Goal: Information Seeking & Learning: Learn about a topic

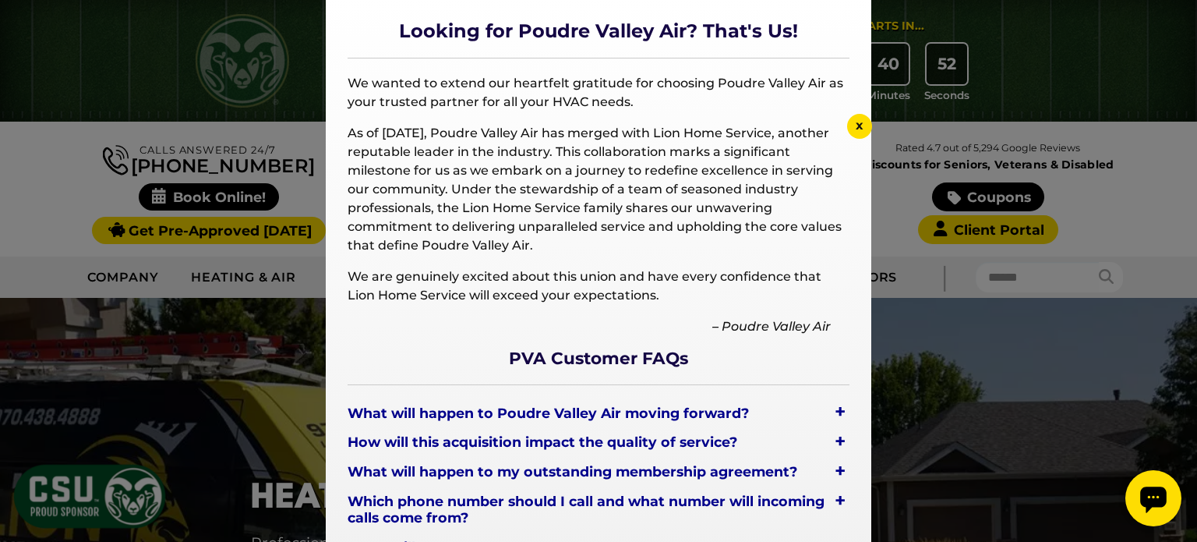
click at [860, 121] on span "x" at bounding box center [860, 125] width 8 height 15
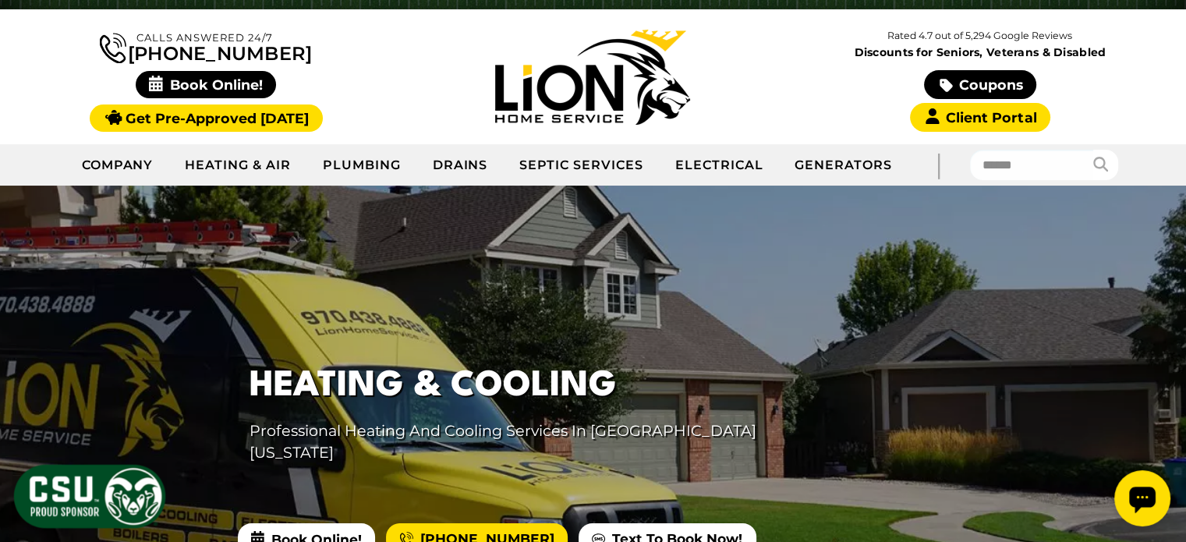
scroll to position [156, 0]
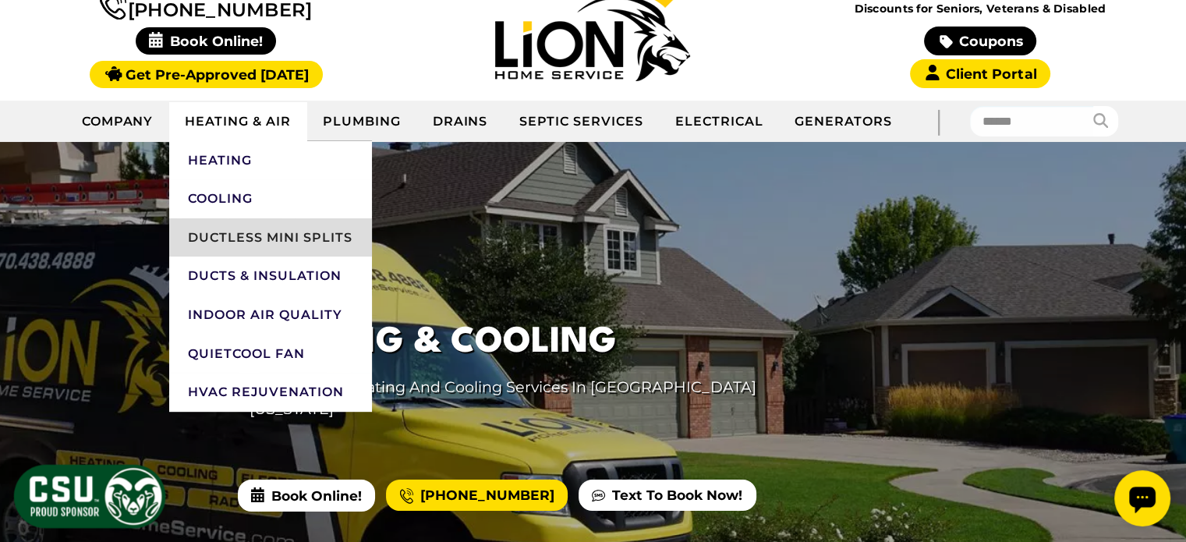
click at [276, 237] on link "Ductless Mini Splits" at bounding box center [270, 237] width 203 height 39
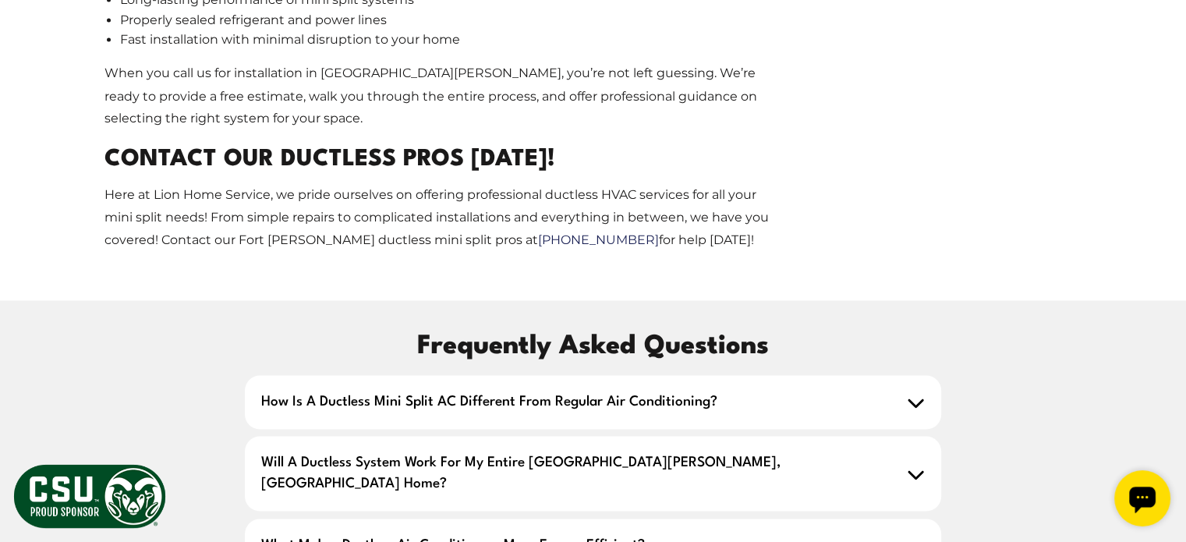
scroll to position [2884, 0]
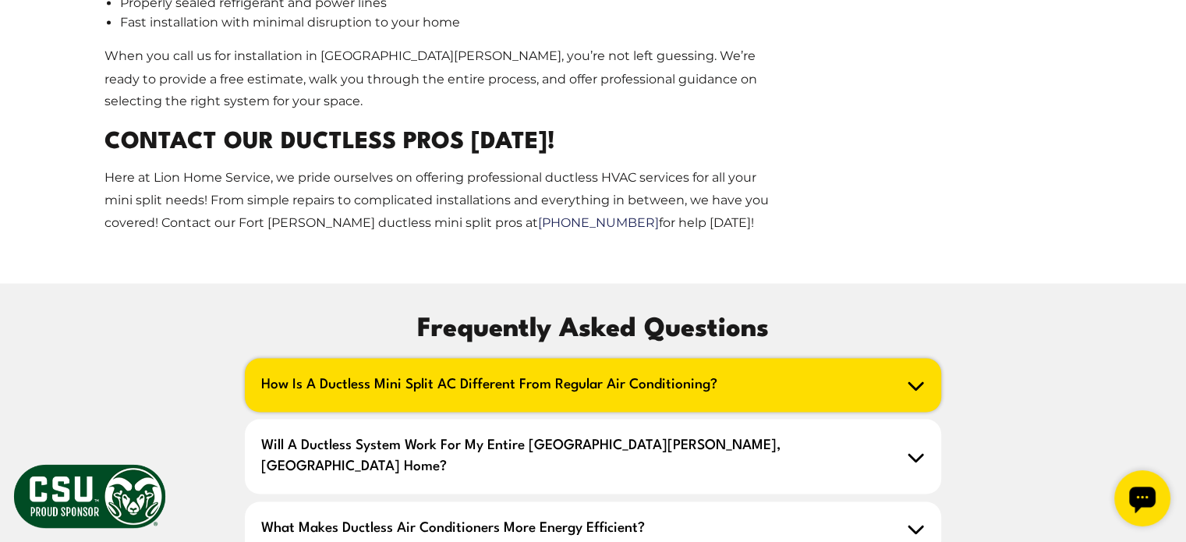
click at [312, 358] on h2 "How is a ductless mini split AC different from regular air conditioning?" at bounding box center [593, 385] width 696 height 54
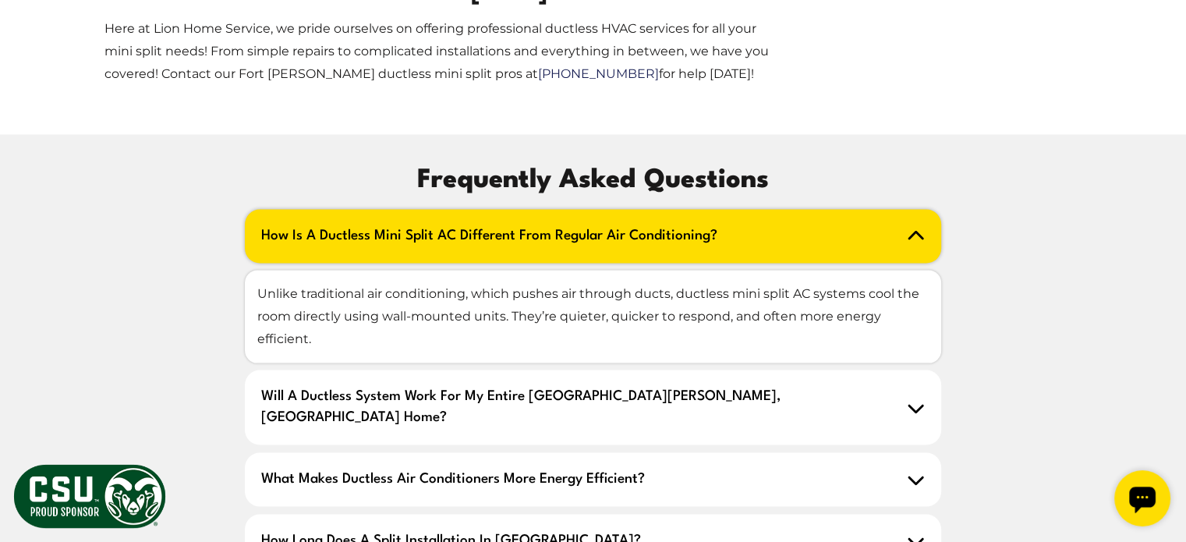
scroll to position [3040, 0]
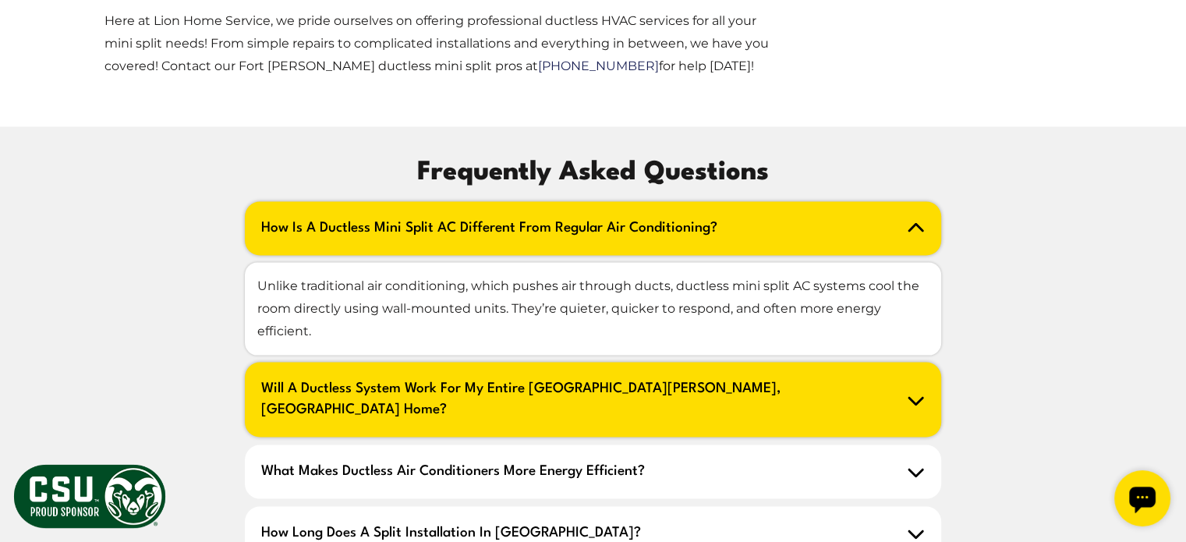
click at [355, 363] on h2 "Will a ductless system work for my entire Fort Collins, CO home?" at bounding box center [593, 400] width 696 height 75
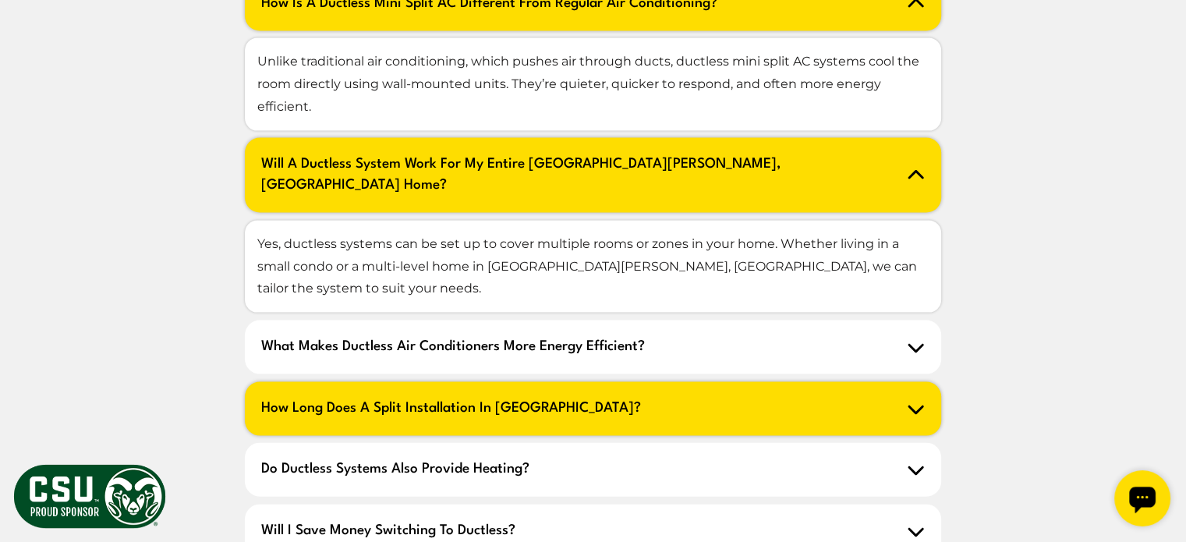
scroll to position [3274, 0]
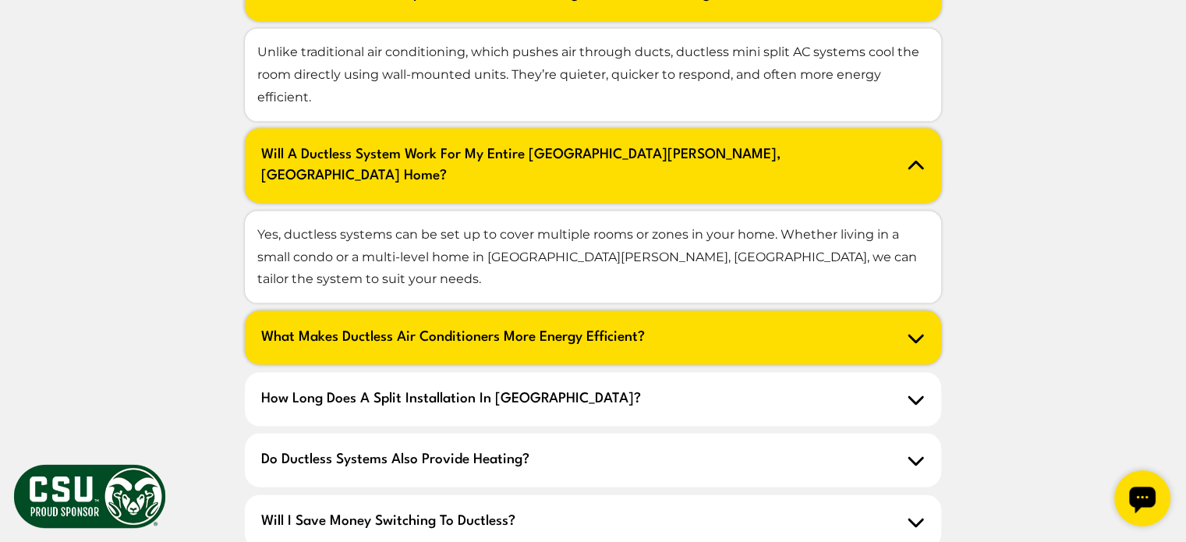
click at [408, 311] on h2 "What makes ductless air conditioners more energy efficient?" at bounding box center [593, 338] width 696 height 54
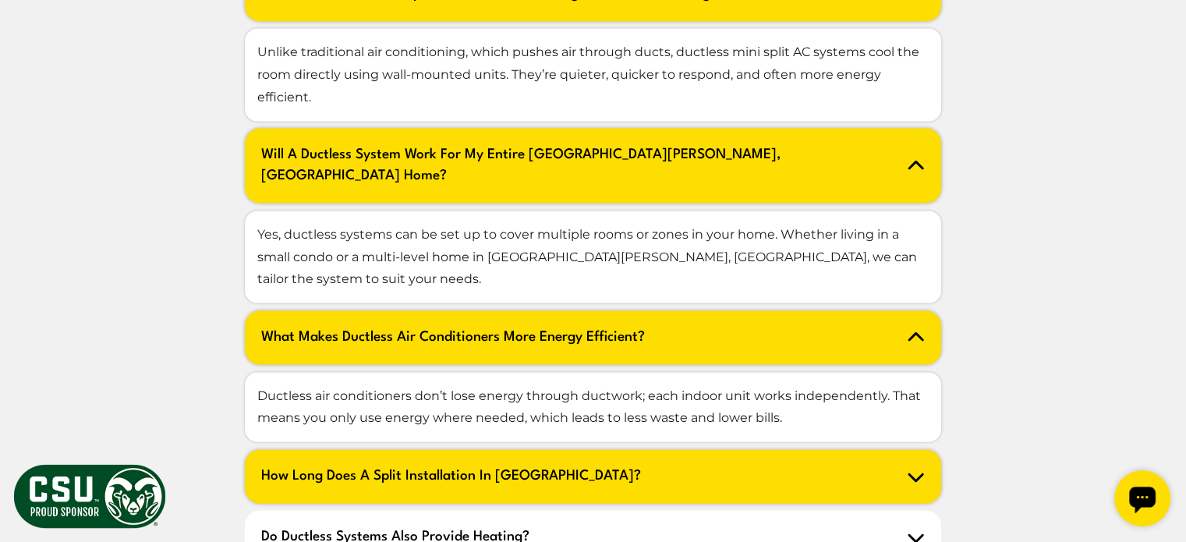
click at [295, 450] on h2 "How long does a split installation in Fort take?" at bounding box center [593, 477] width 696 height 54
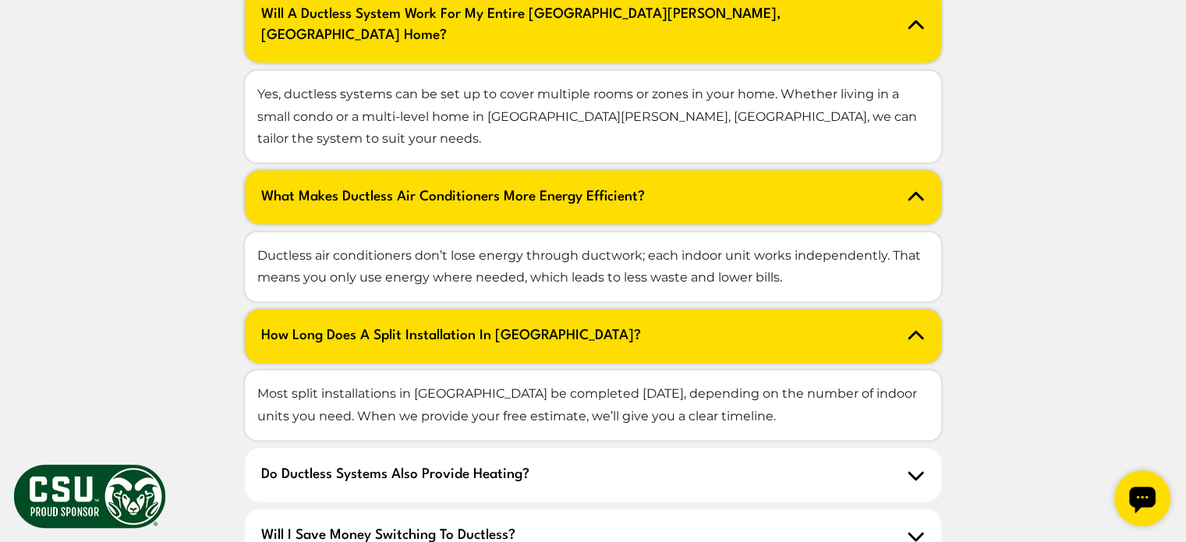
scroll to position [3430, 0]
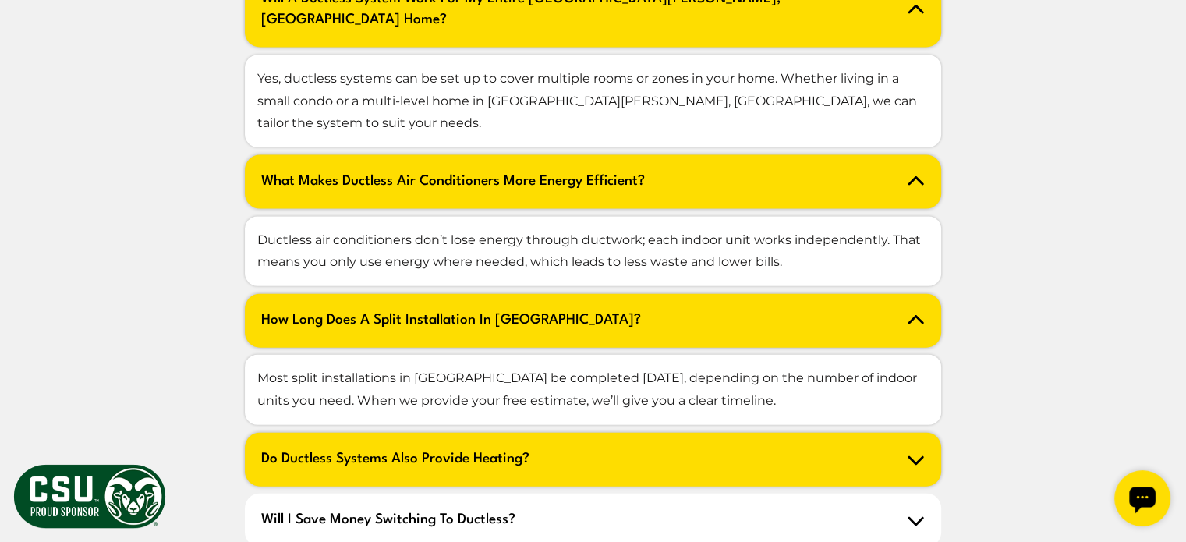
click at [280, 433] on h2 "Do ductless systems also provide heating?" at bounding box center [593, 460] width 696 height 54
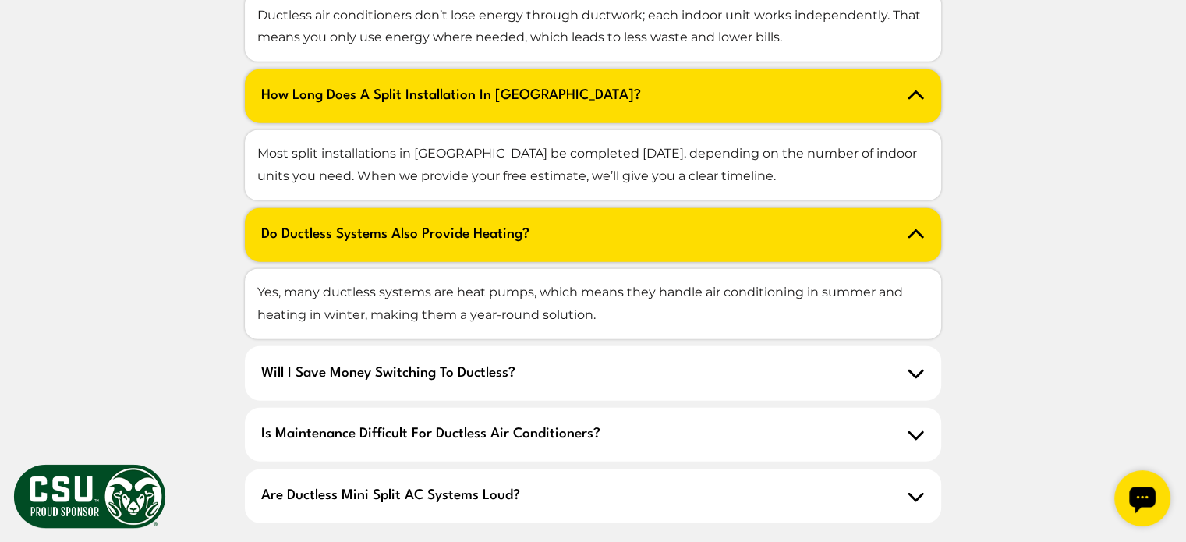
scroll to position [3664, 0]
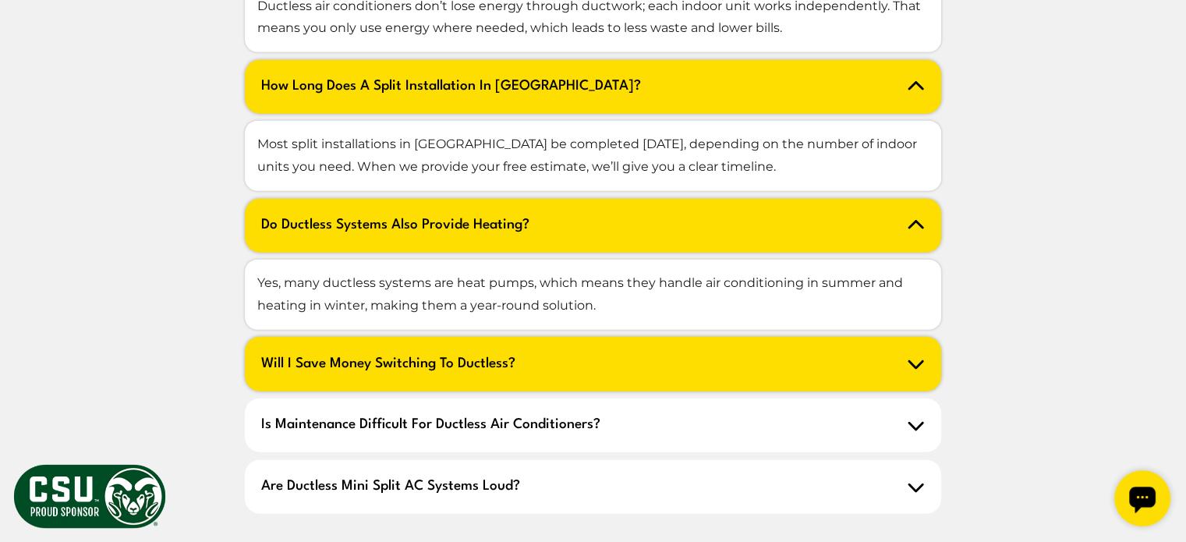
click at [327, 338] on h2 "Will I save money switching to ductless?" at bounding box center [593, 365] width 696 height 54
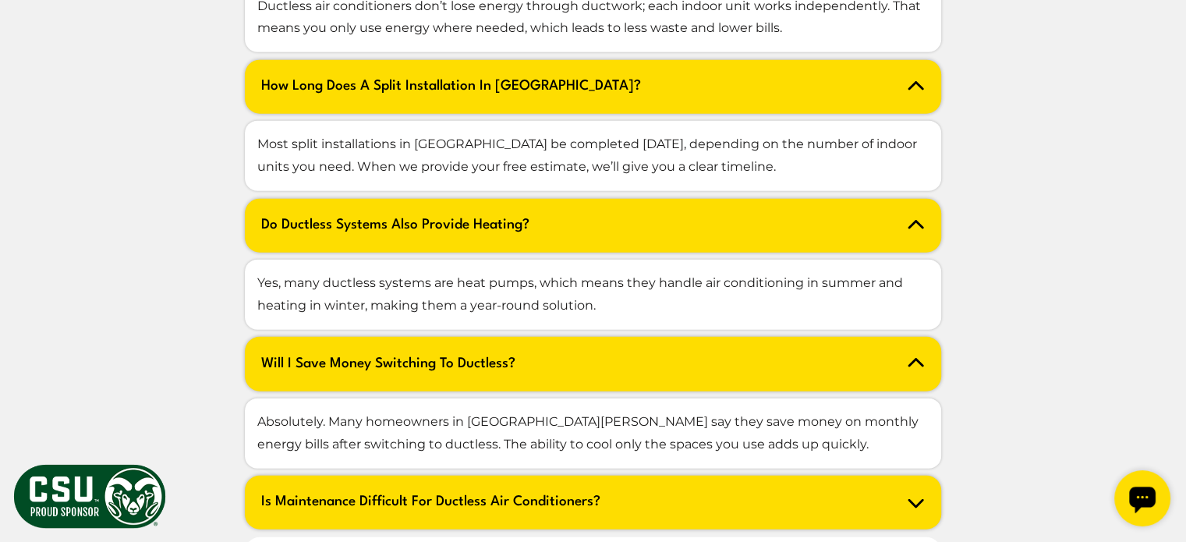
click at [330, 476] on h2 "Is maintenance difficult for ductless air conditioners?" at bounding box center [593, 503] width 696 height 54
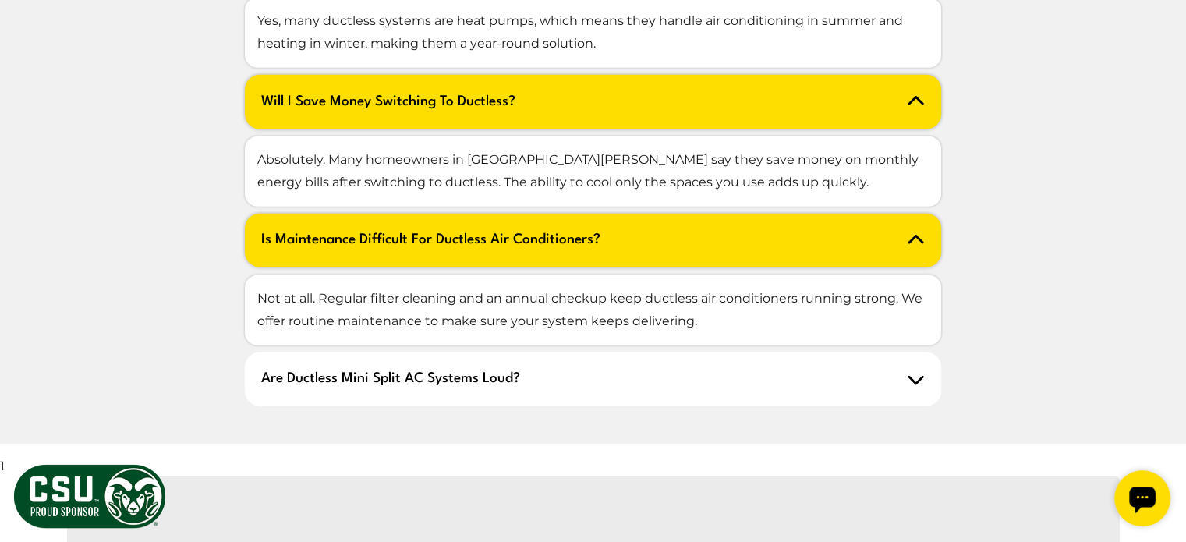
scroll to position [3898, 0]
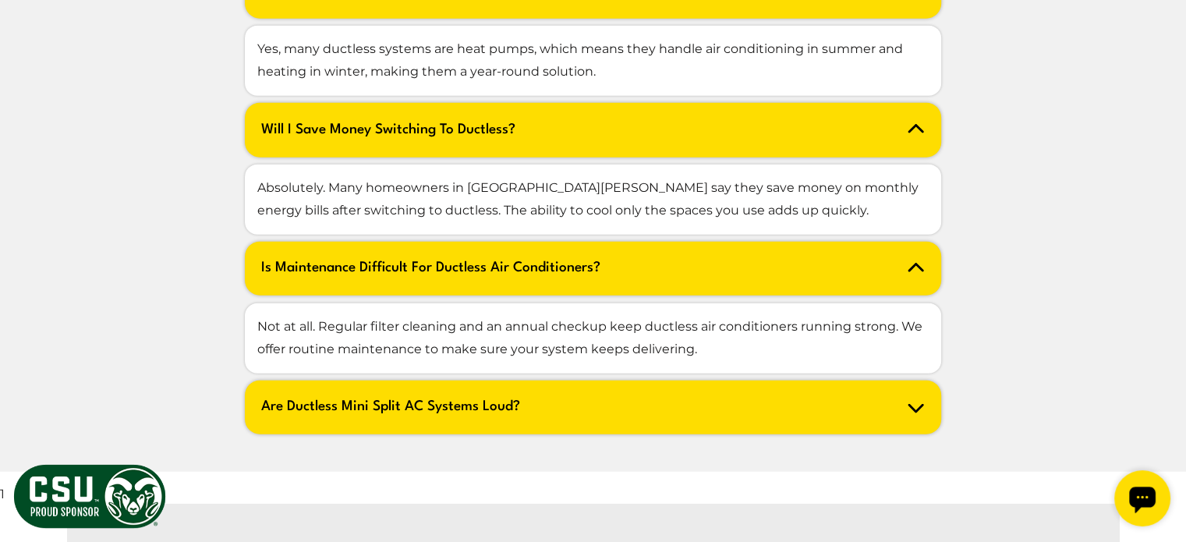
click at [355, 381] on h2 "Are ductless mini split AC systems loud?" at bounding box center [593, 408] width 696 height 54
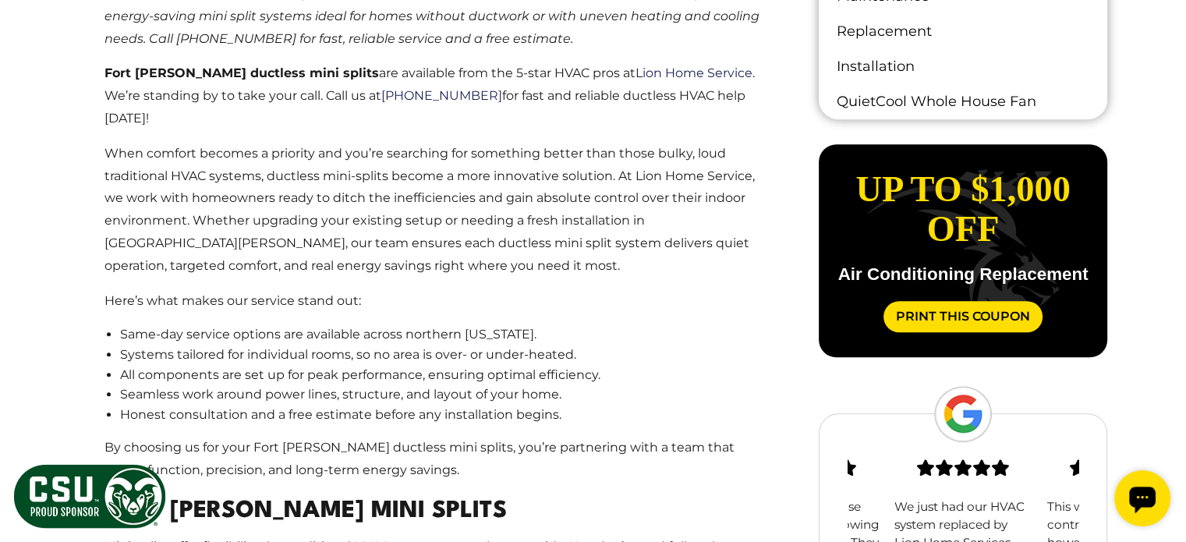
scroll to position [935, 0]
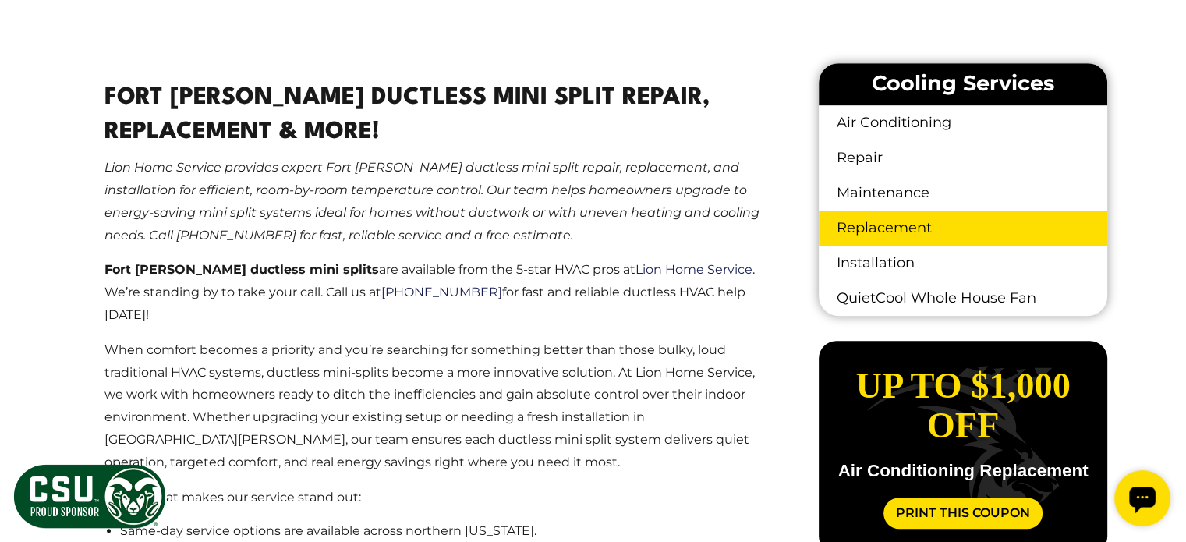
click at [881, 233] on link "Replacement" at bounding box center [962, 227] width 288 height 35
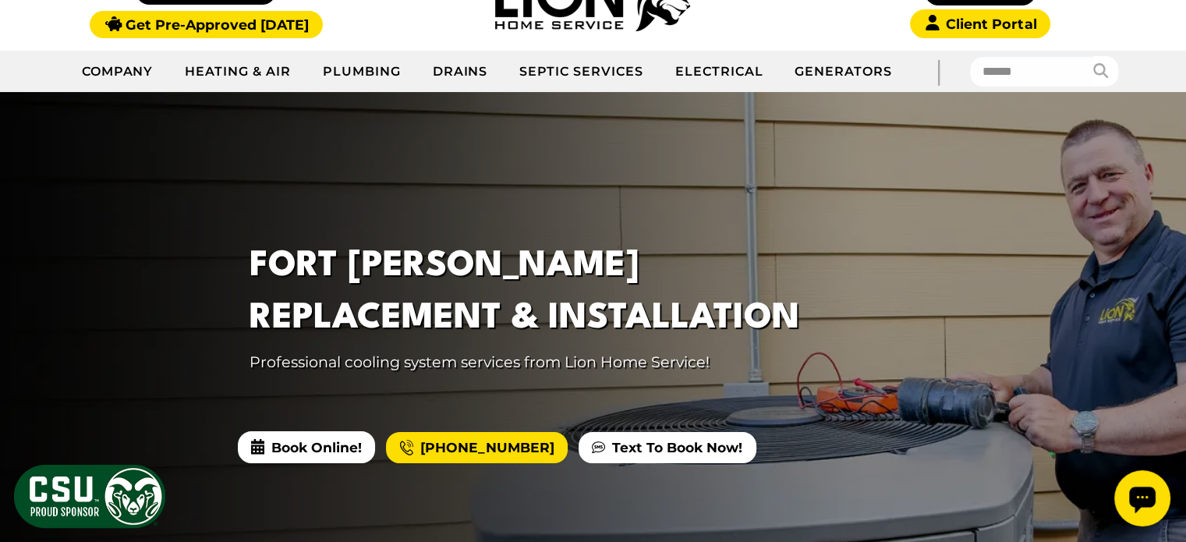
scroll to position [234, 0]
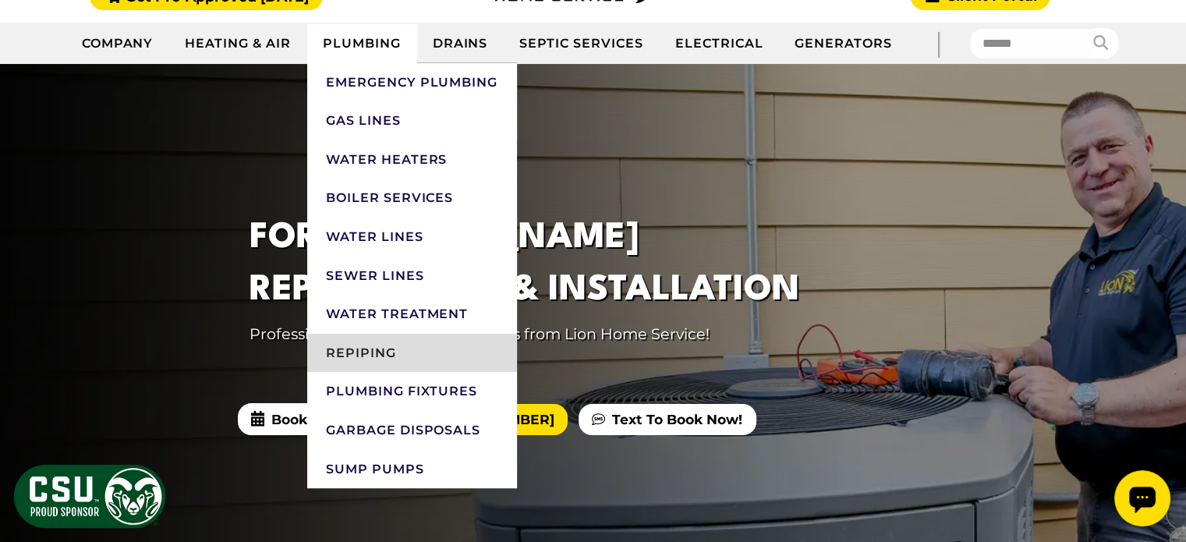
click at [364, 358] on link "Repiping" at bounding box center [412, 353] width 210 height 39
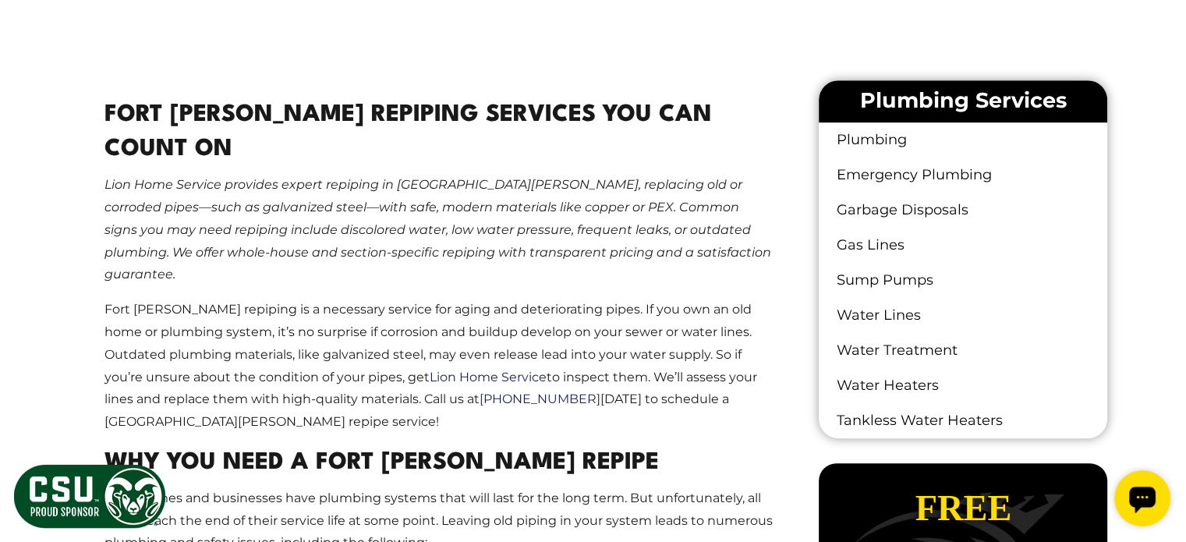
scroll to position [935, 0]
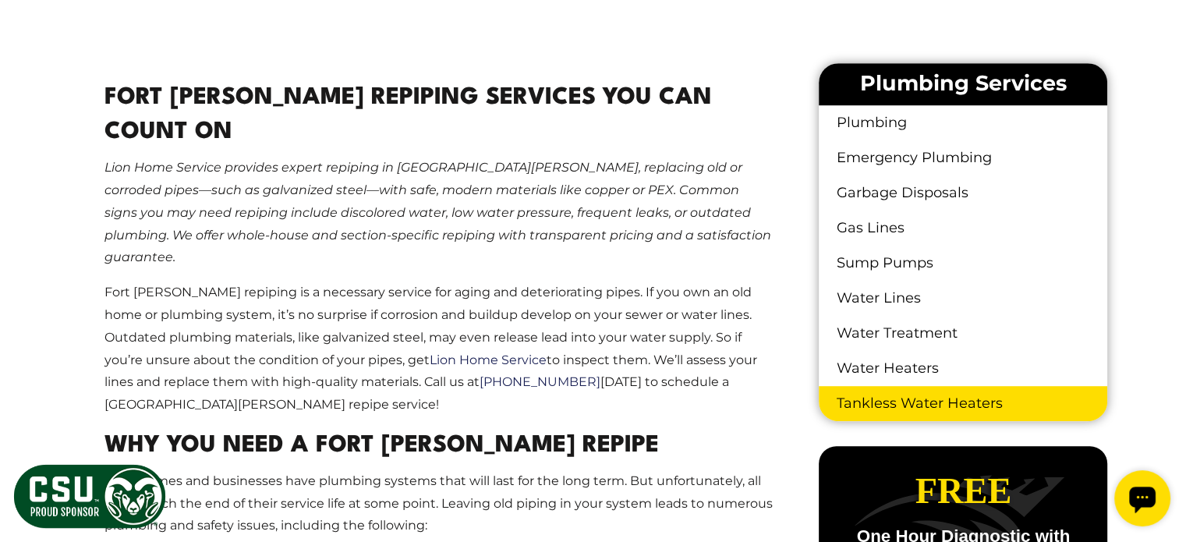
click at [899, 405] on link "Tankless Water Heaters" at bounding box center [962, 403] width 288 height 35
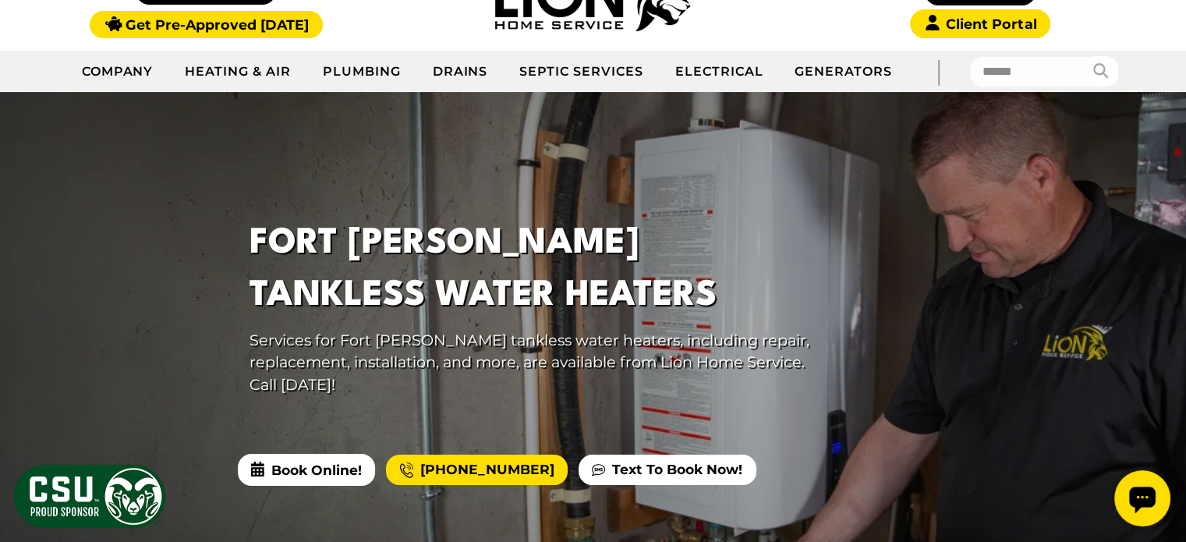
scroll to position [156, 0]
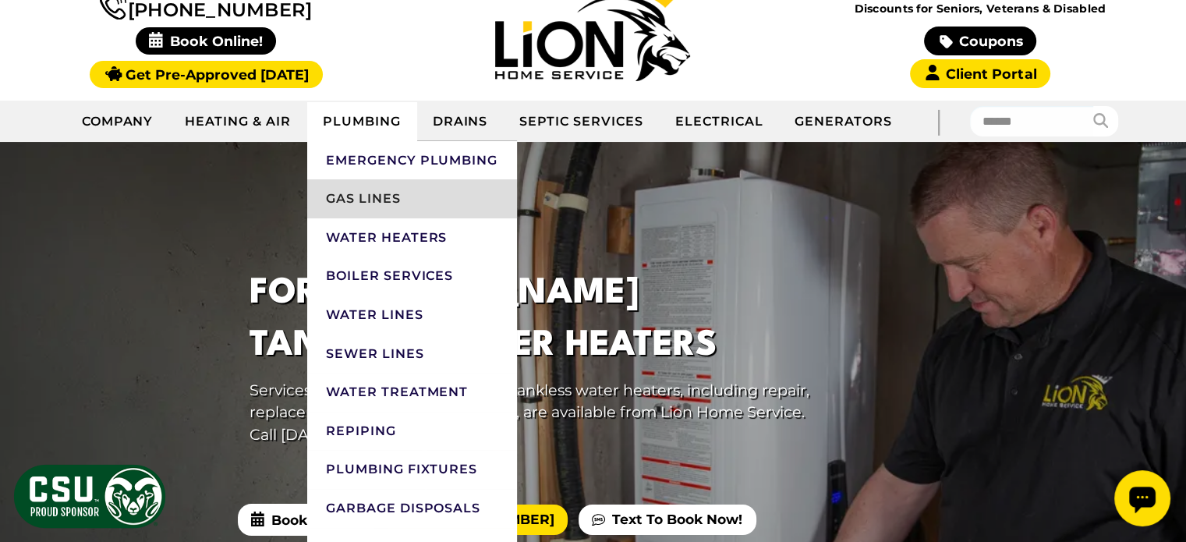
click at [371, 191] on link "Gas Lines" at bounding box center [412, 198] width 210 height 39
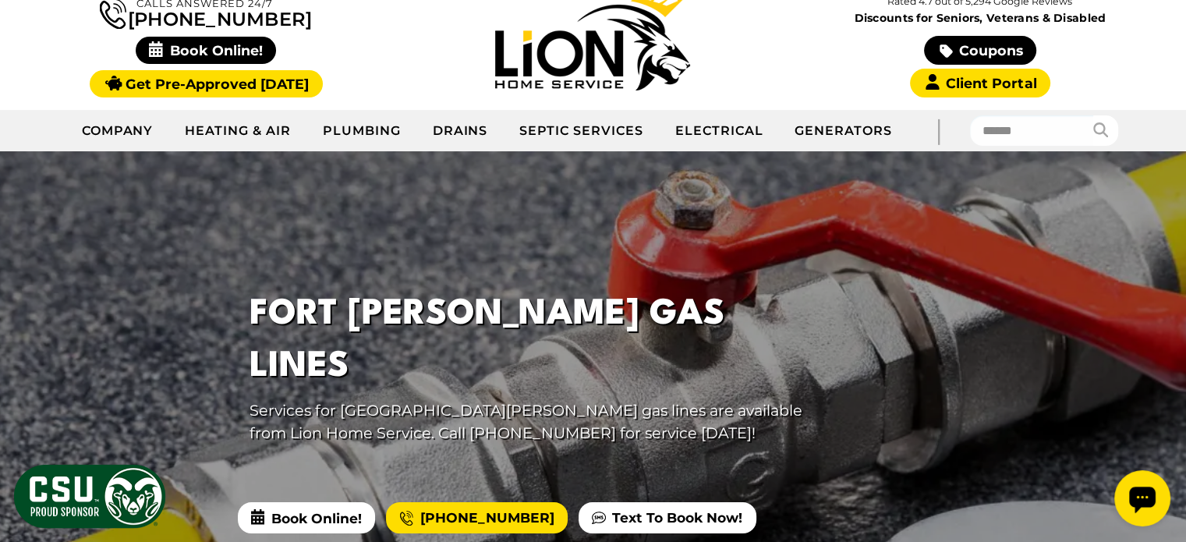
scroll to position [78, 0]
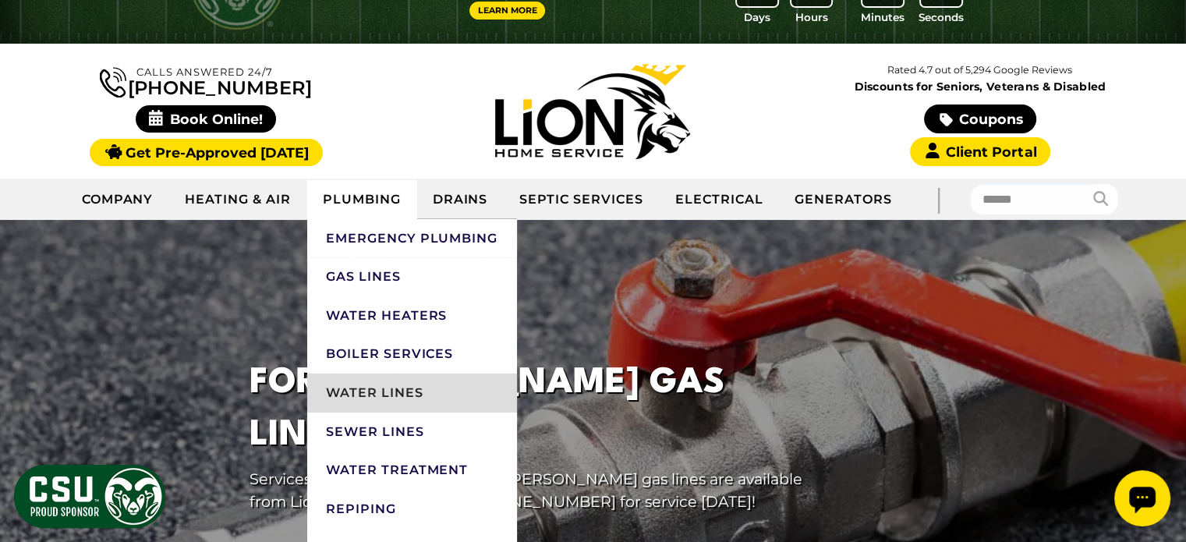
click at [414, 386] on link "Water Lines" at bounding box center [412, 392] width 210 height 39
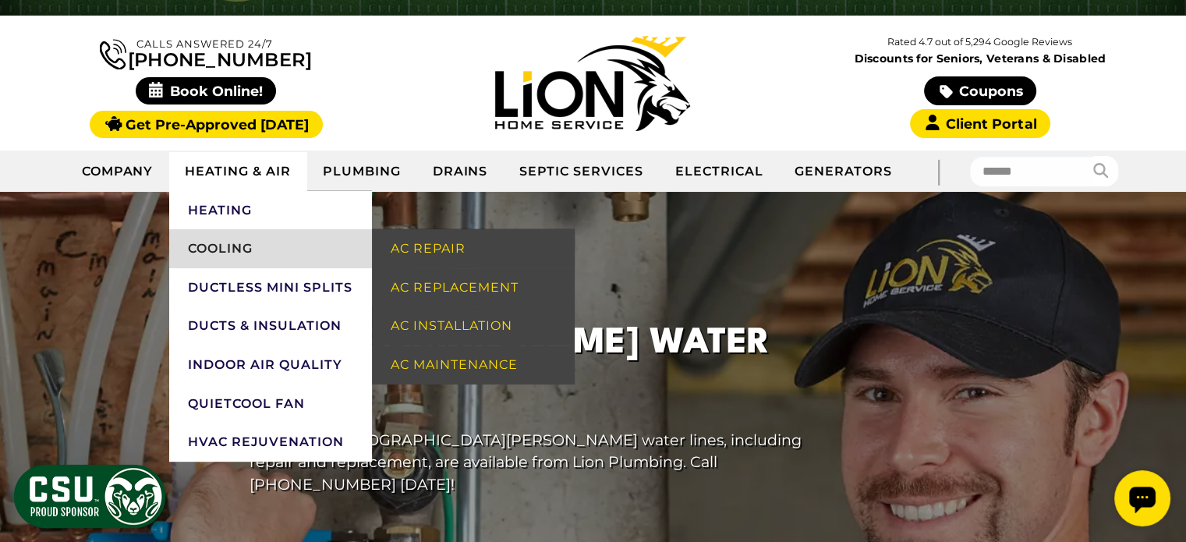
scroll to position [156, 0]
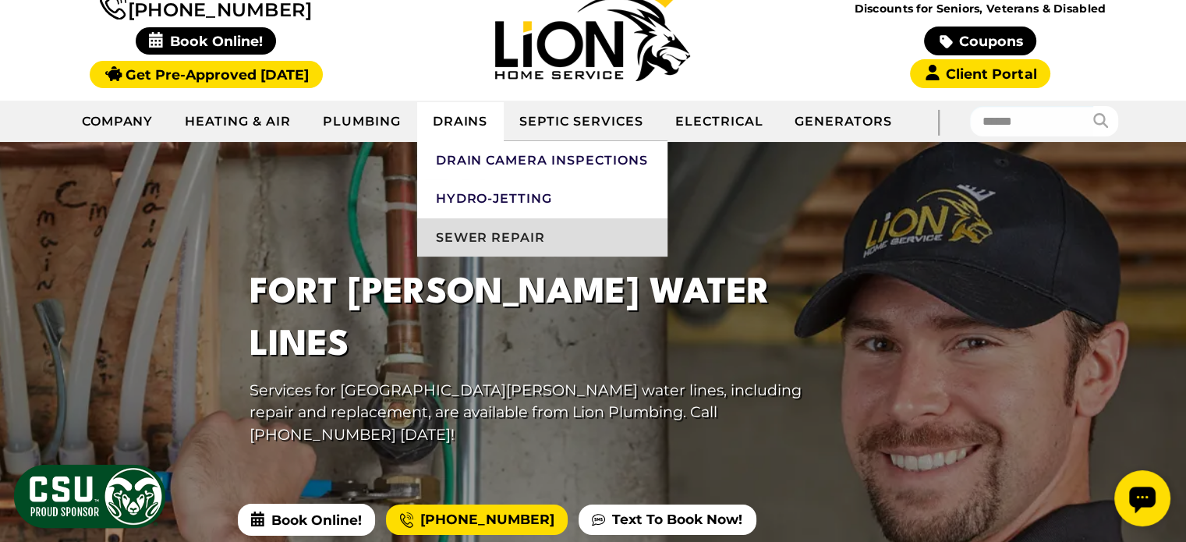
click at [489, 231] on link "Sewer Repair" at bounding box center [542, 237] width 250 height 39
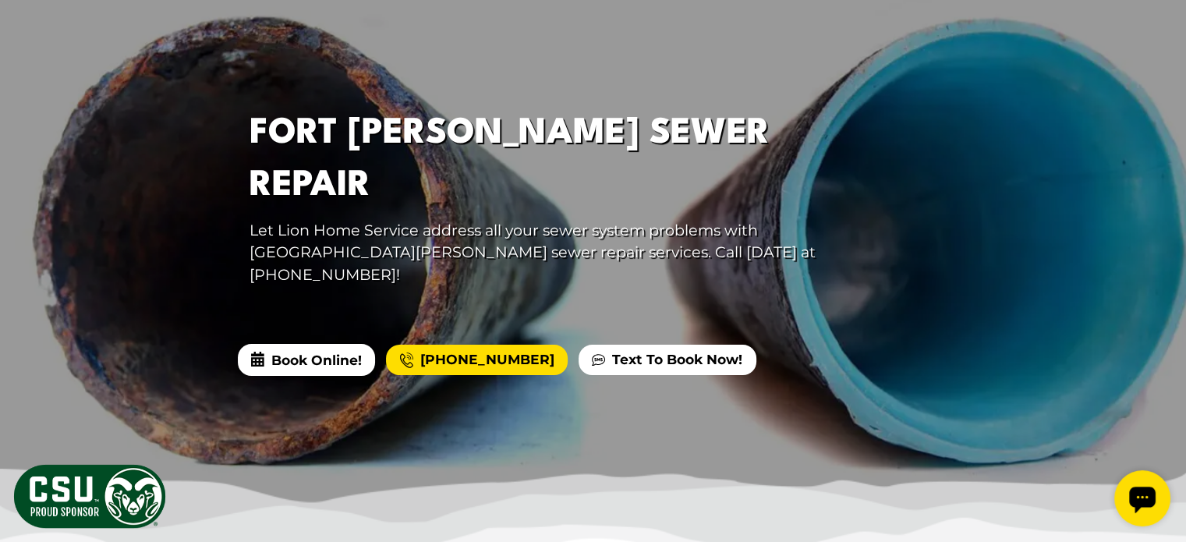
scroll to position [234, 0]
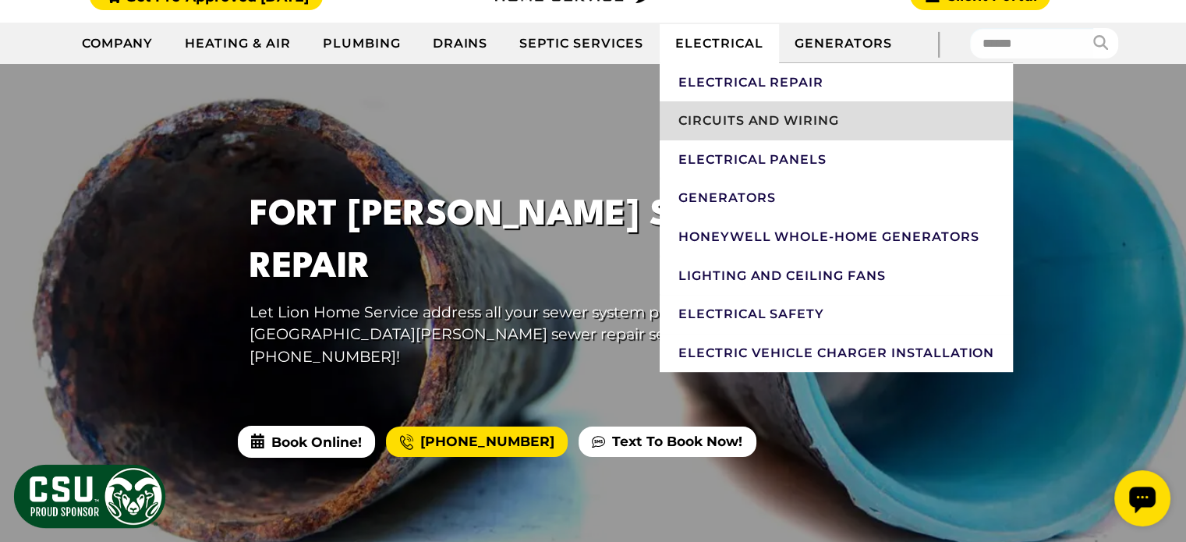
click at [765, 118] on link "Circuits And Wiring" at bounding box center [836, 120] width 354 height 39
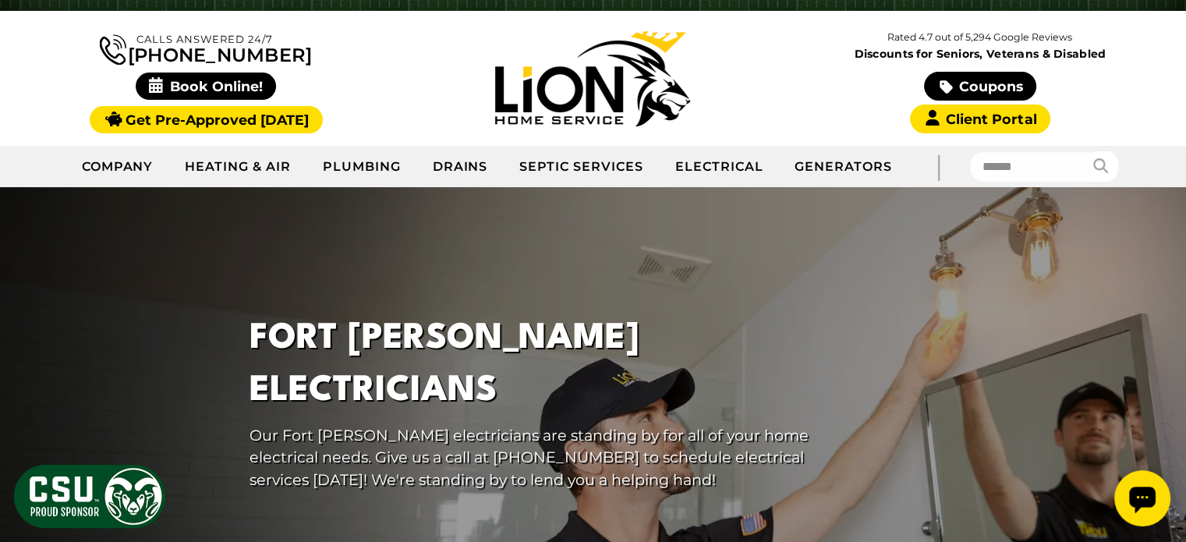
scroll to position [78, 0]
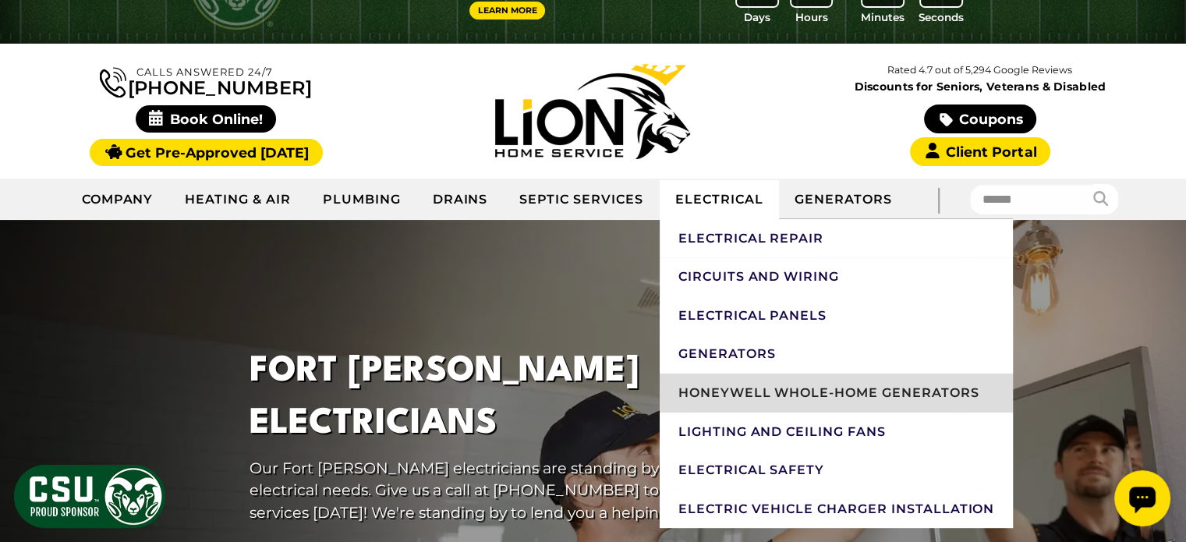
click at [811, 393] on link "Honeywell Whole-Home Generators" at bounding box center [836, 392] width 354 height 39
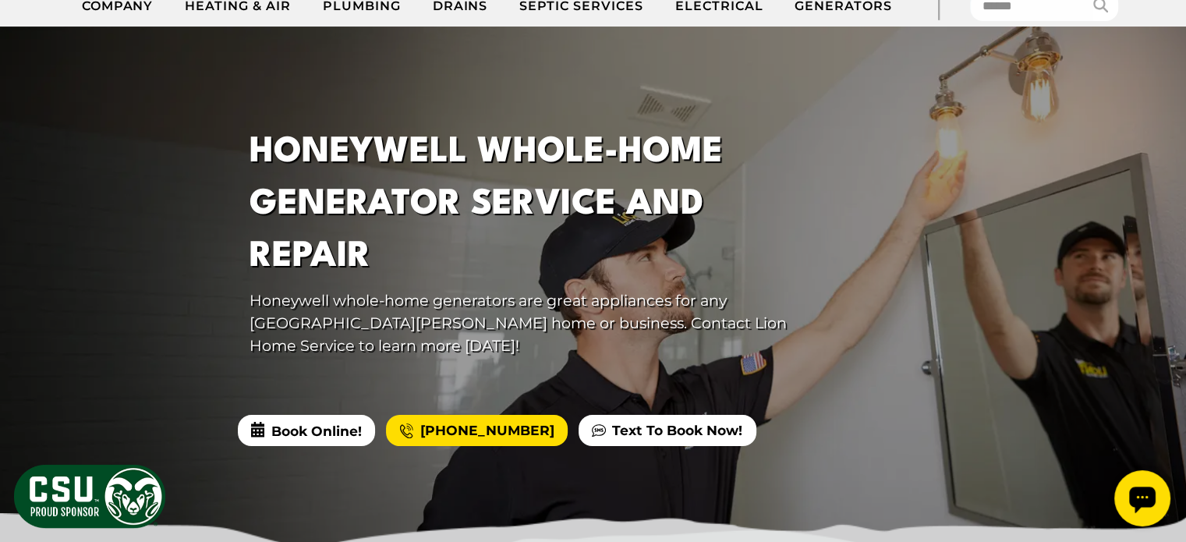
scroll to position [234, 0]
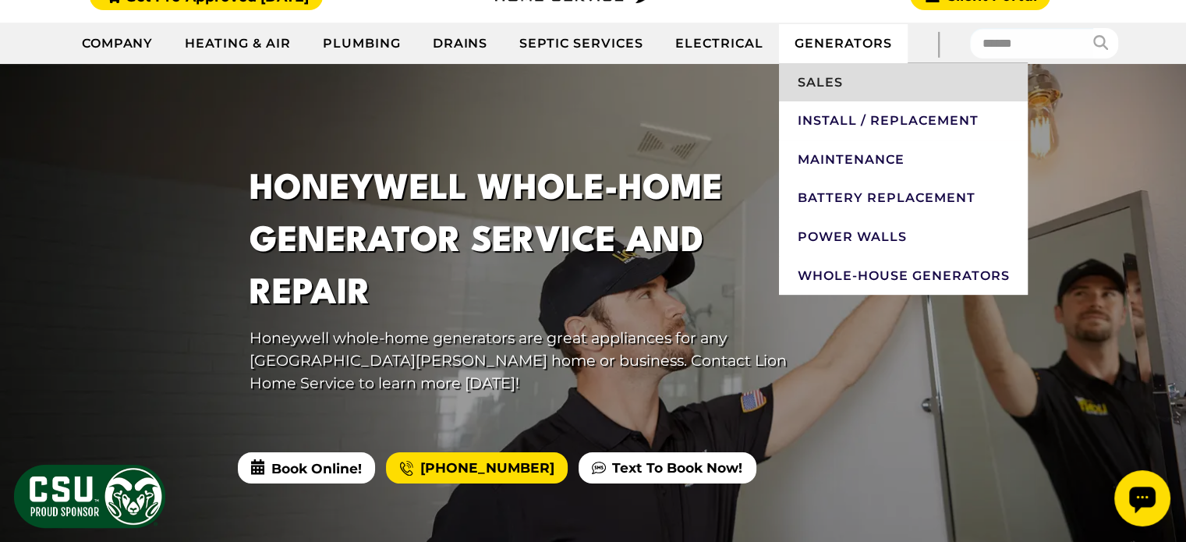
click at [829, 83] on link "Sales" at bounding box center [903, 82] width 249 height 39
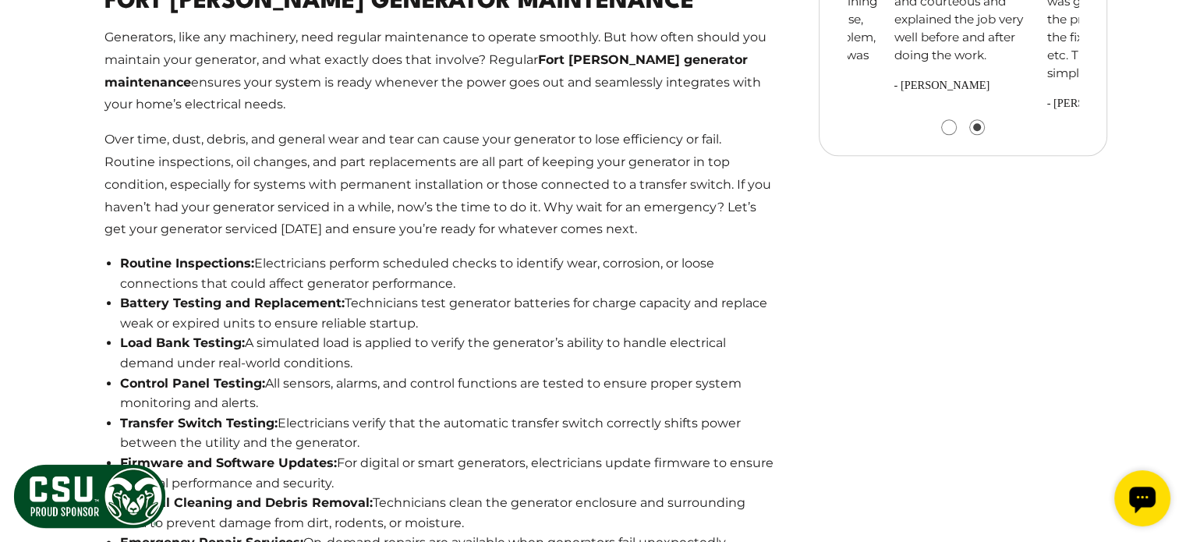
scroll to position [1871, 0]
